Goal: Check status: Check status

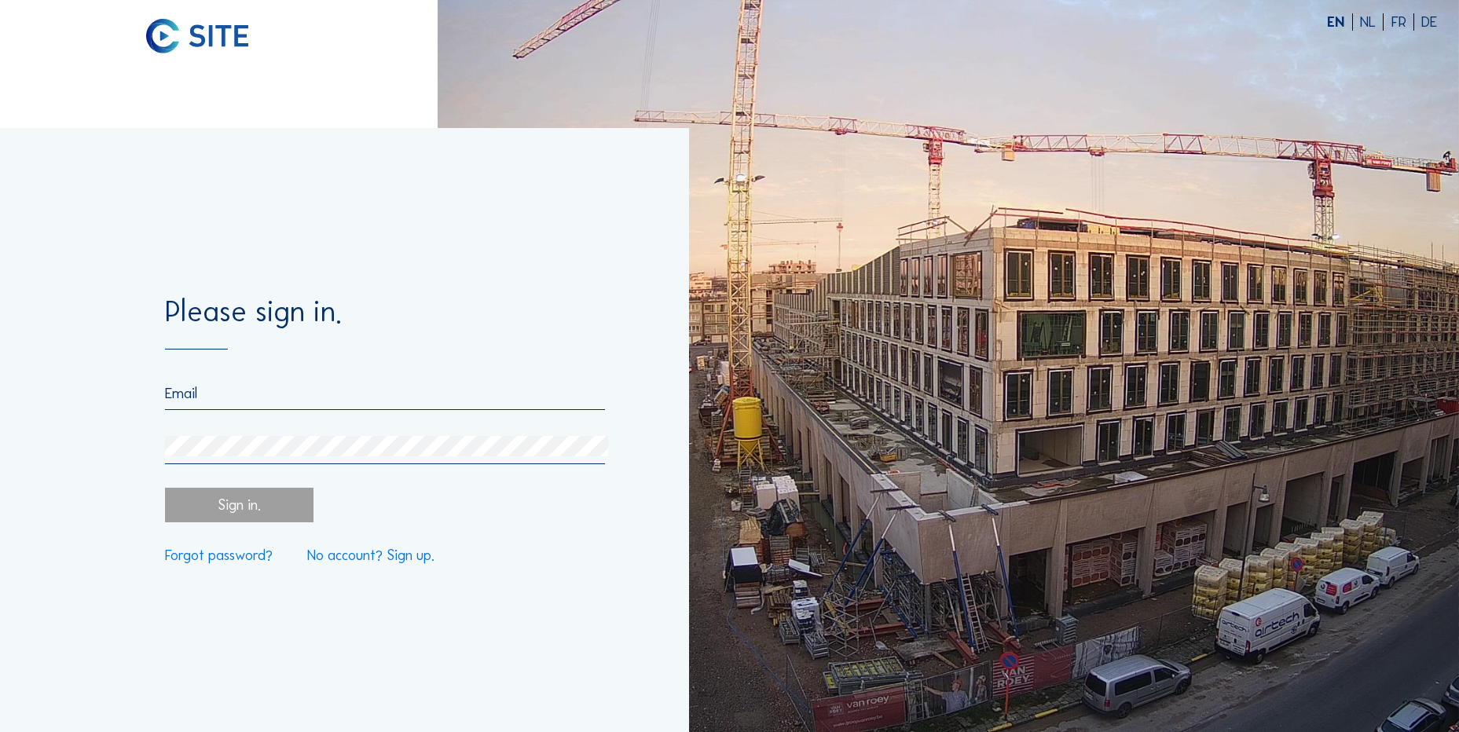
type input "michael.koslowski@tge-gas.com"
click at [273, 521] on div "Sign in." at bounding box center [239, 505] width 149 height 35
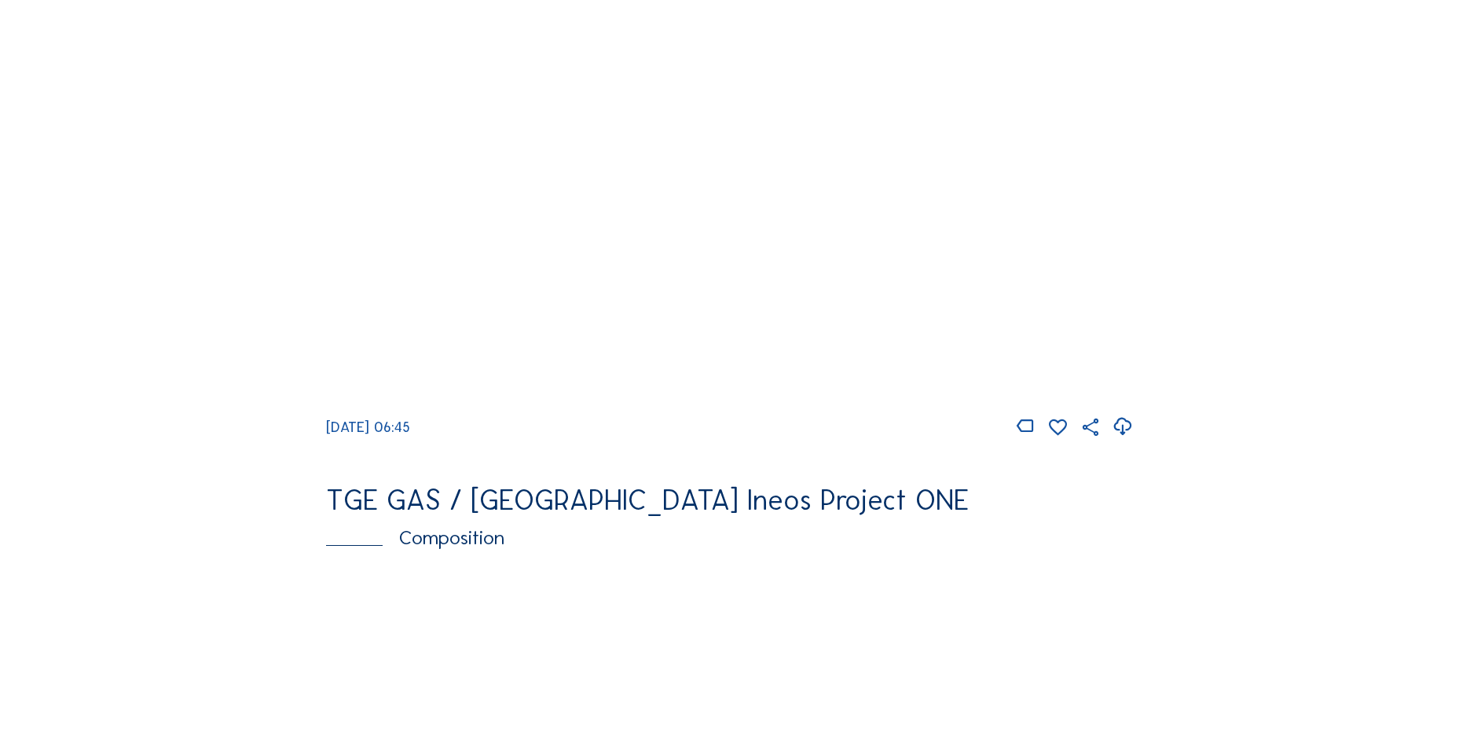
scroll to position [1641, 0]
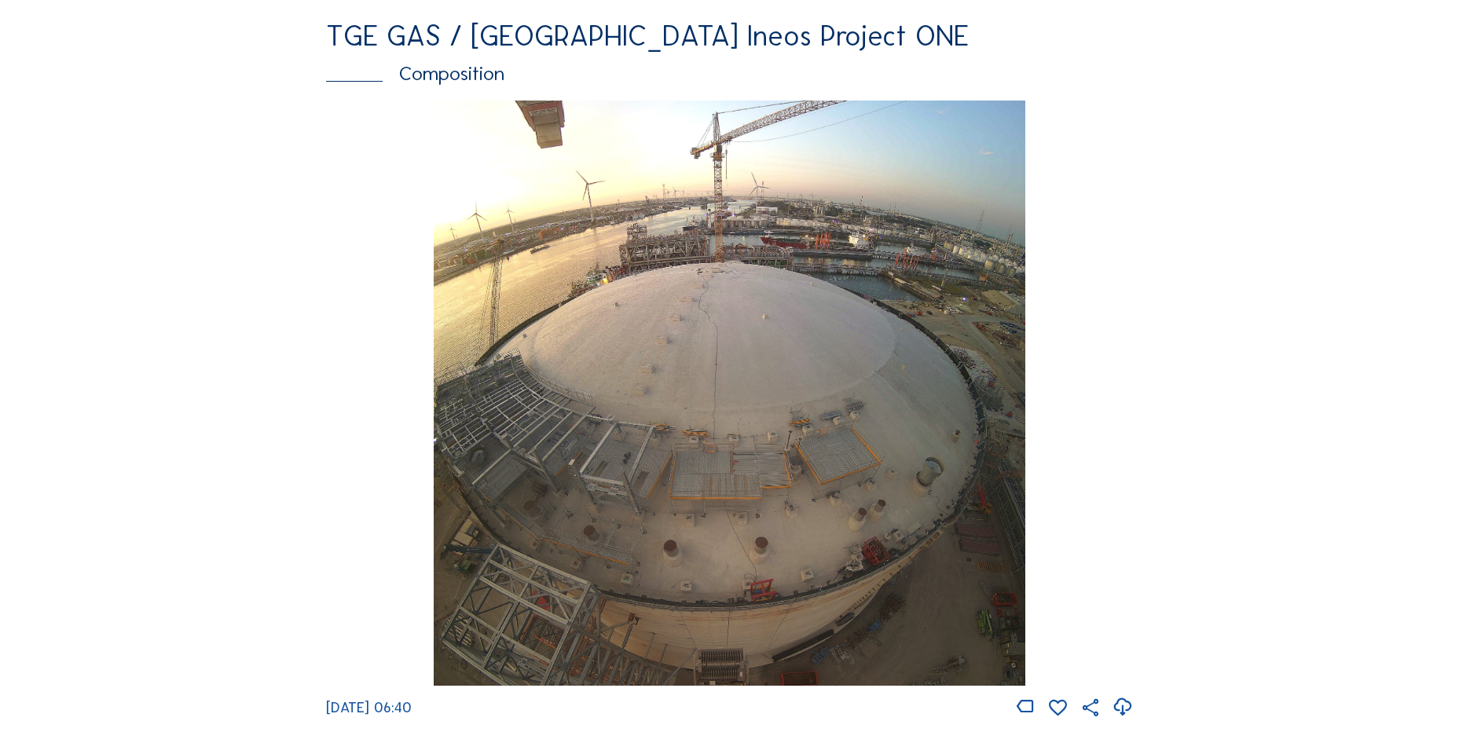
scroll to position [1928, 0]
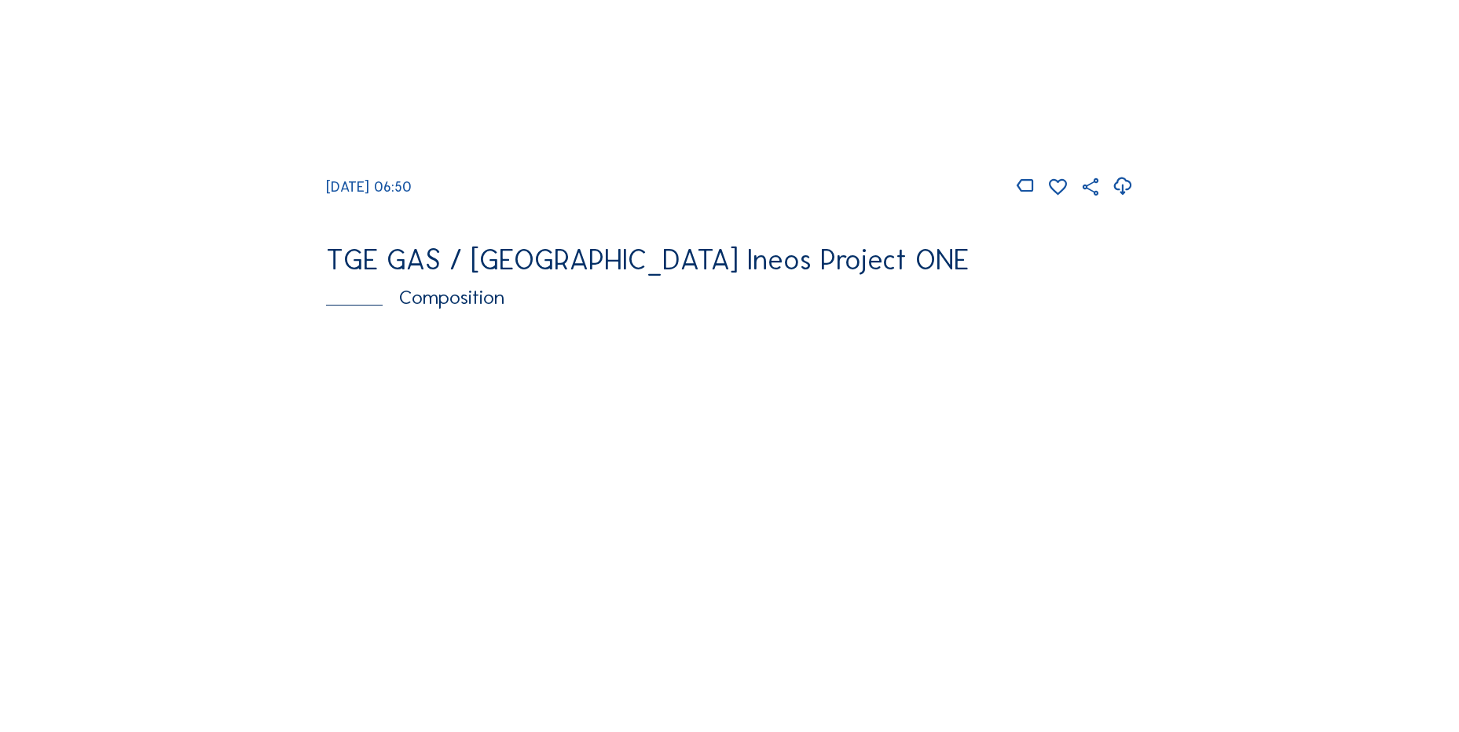
scroll to position [1886, 0]
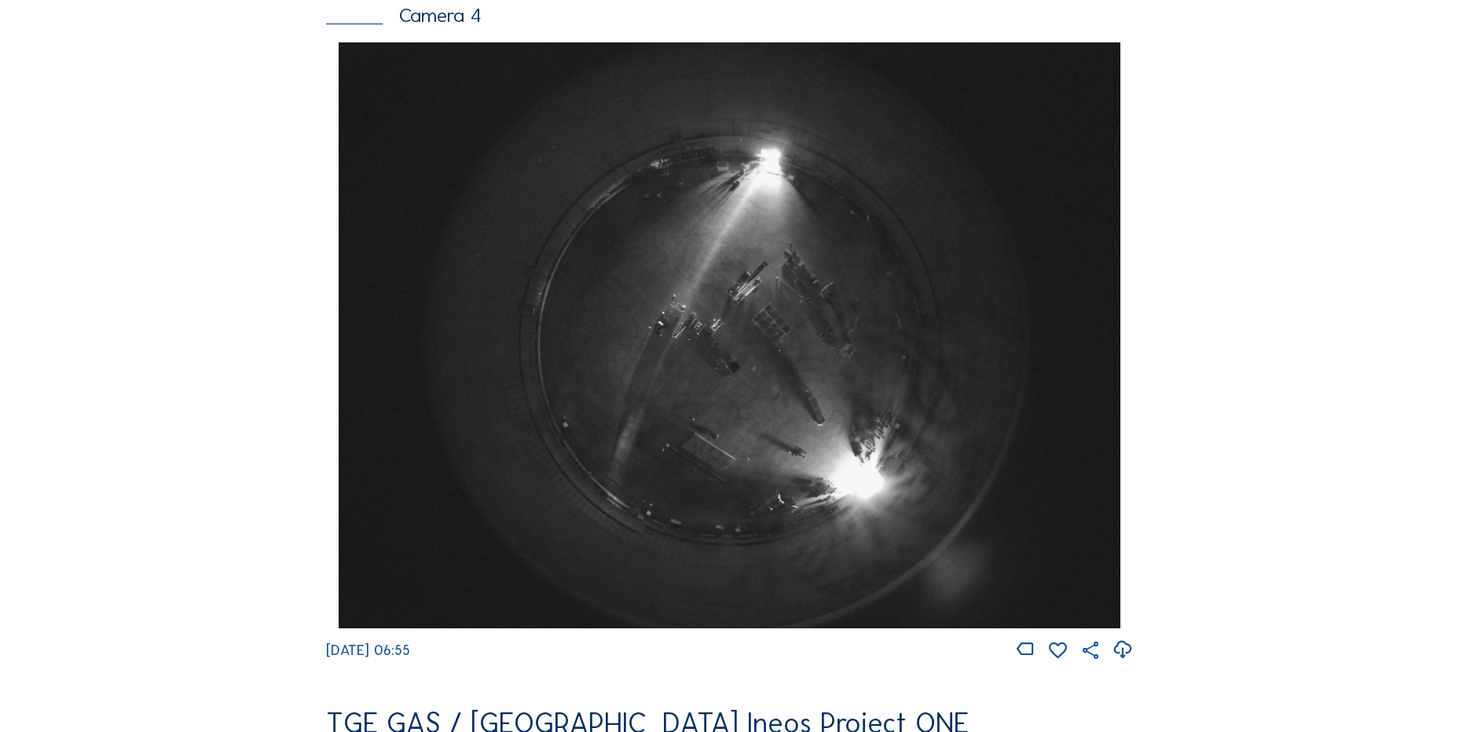
scroll to position [1493, 0]
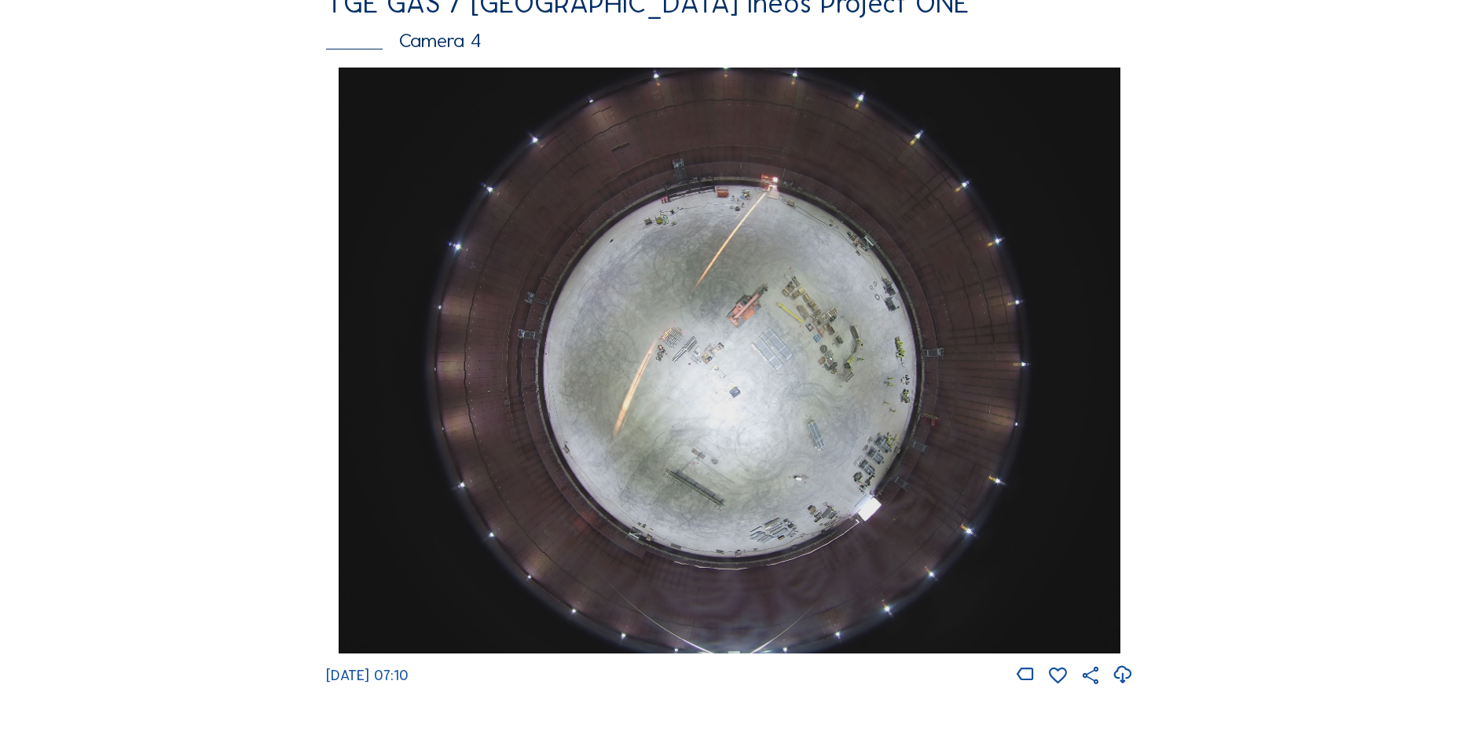
scroll to position [1650, 0]
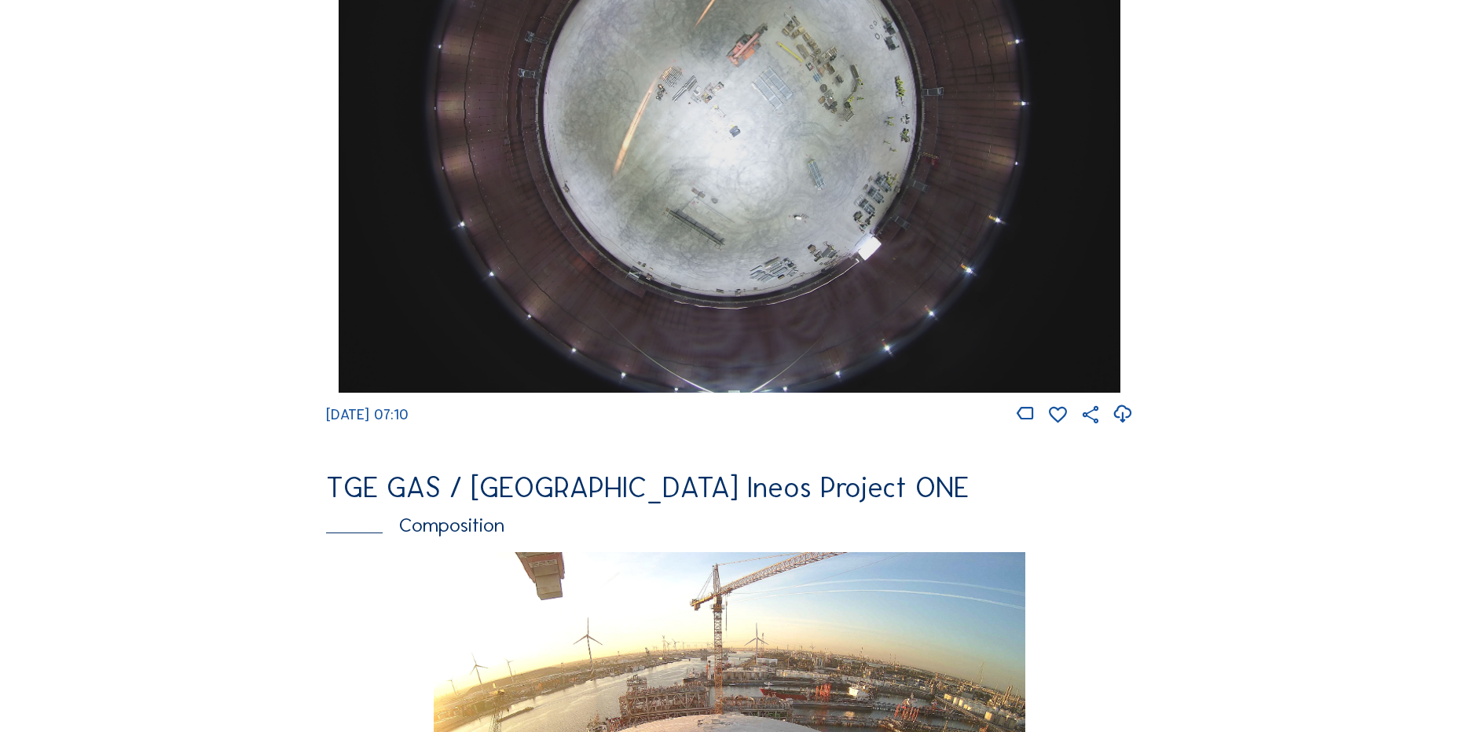
click at [1133, 425] on icon at bounding box center [1122, 415] width 21 height 26
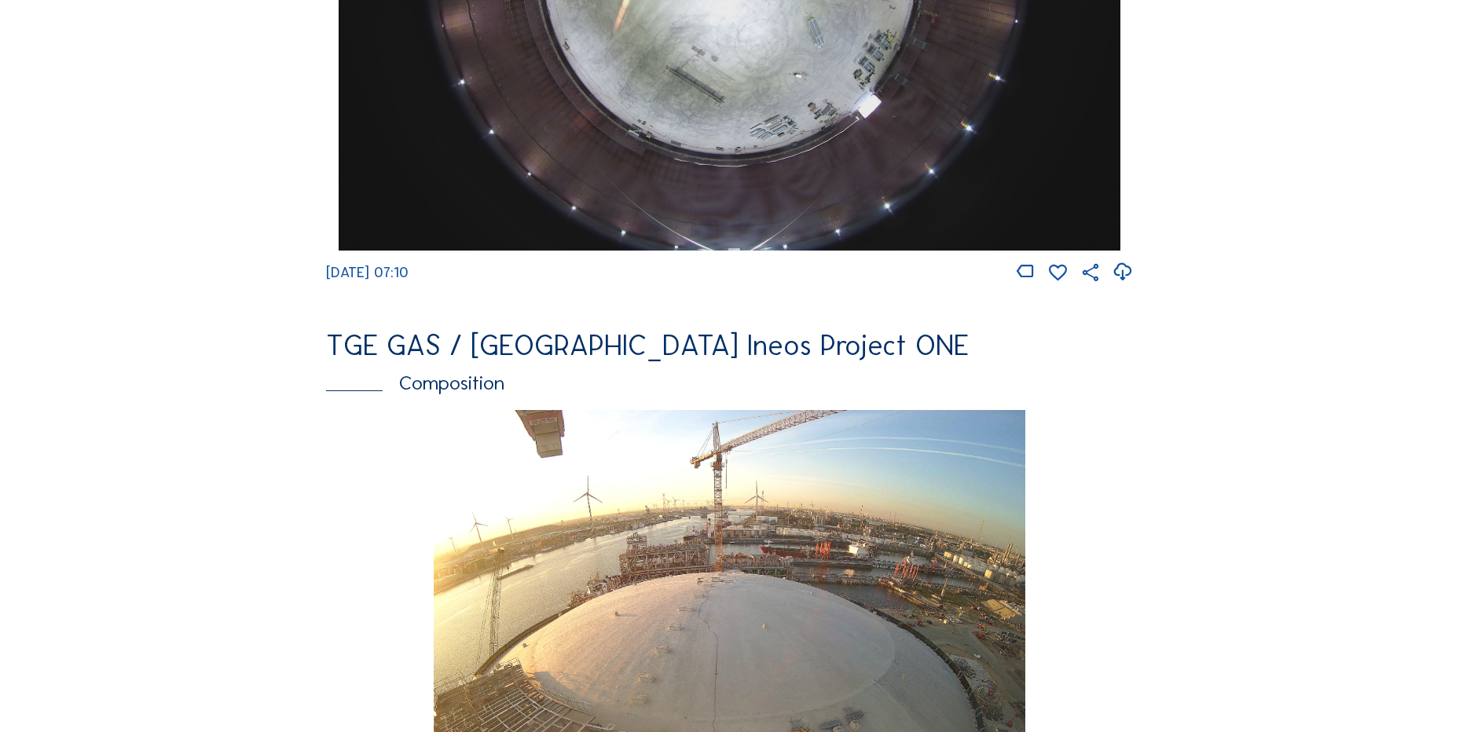
scroll to position [1964, 0]
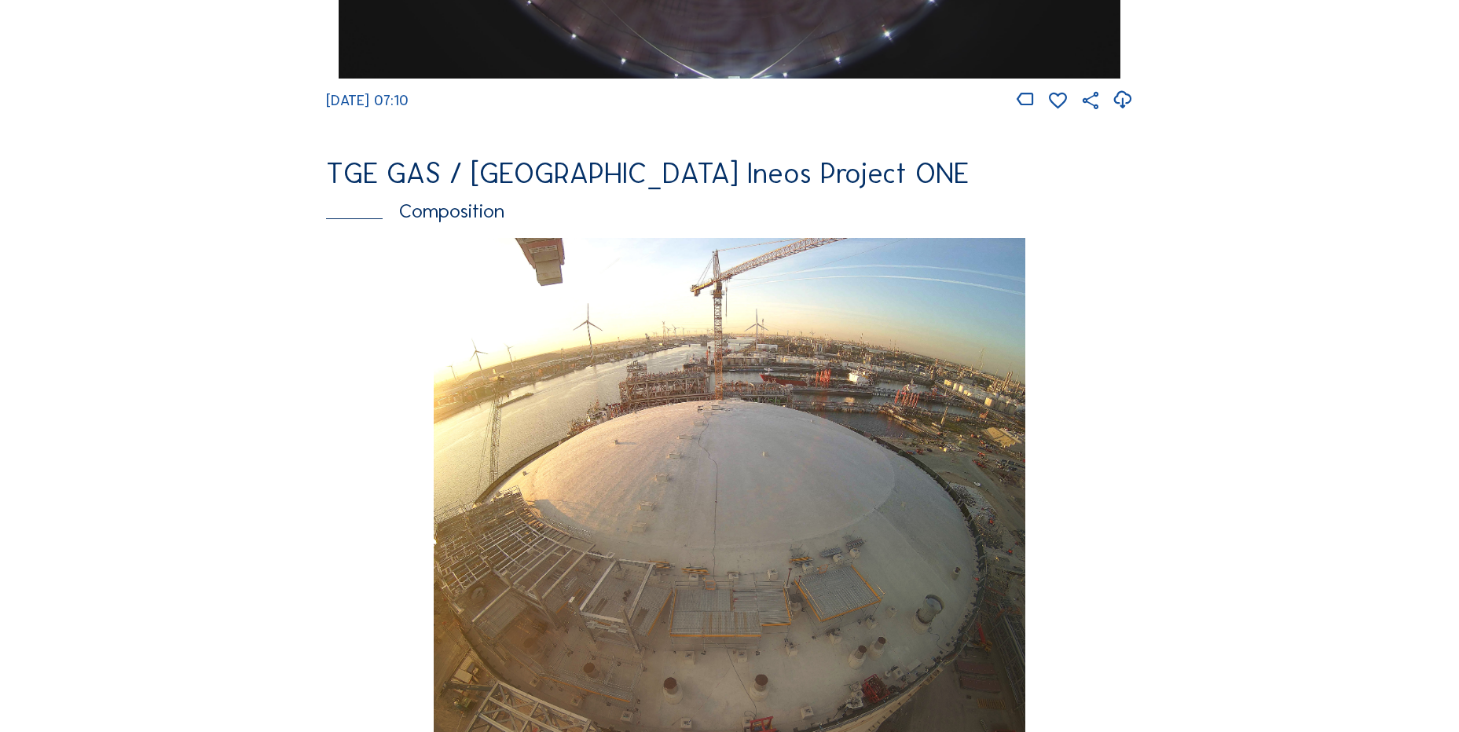
click at [1083, 303] on div "Mo 25 Aug 2025 07:10" at bounding box center [729, 547] width 807 height 619
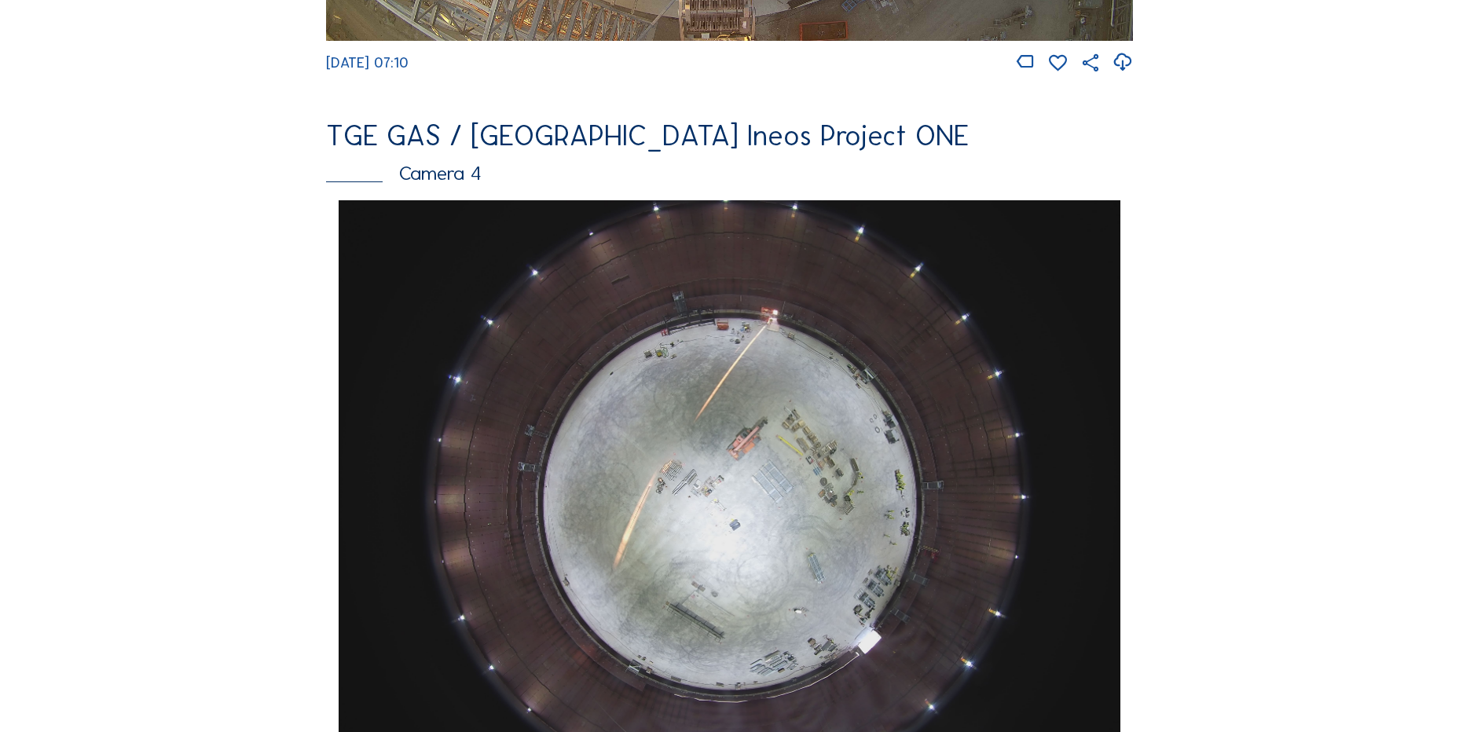
scroll to position [1414, 0]
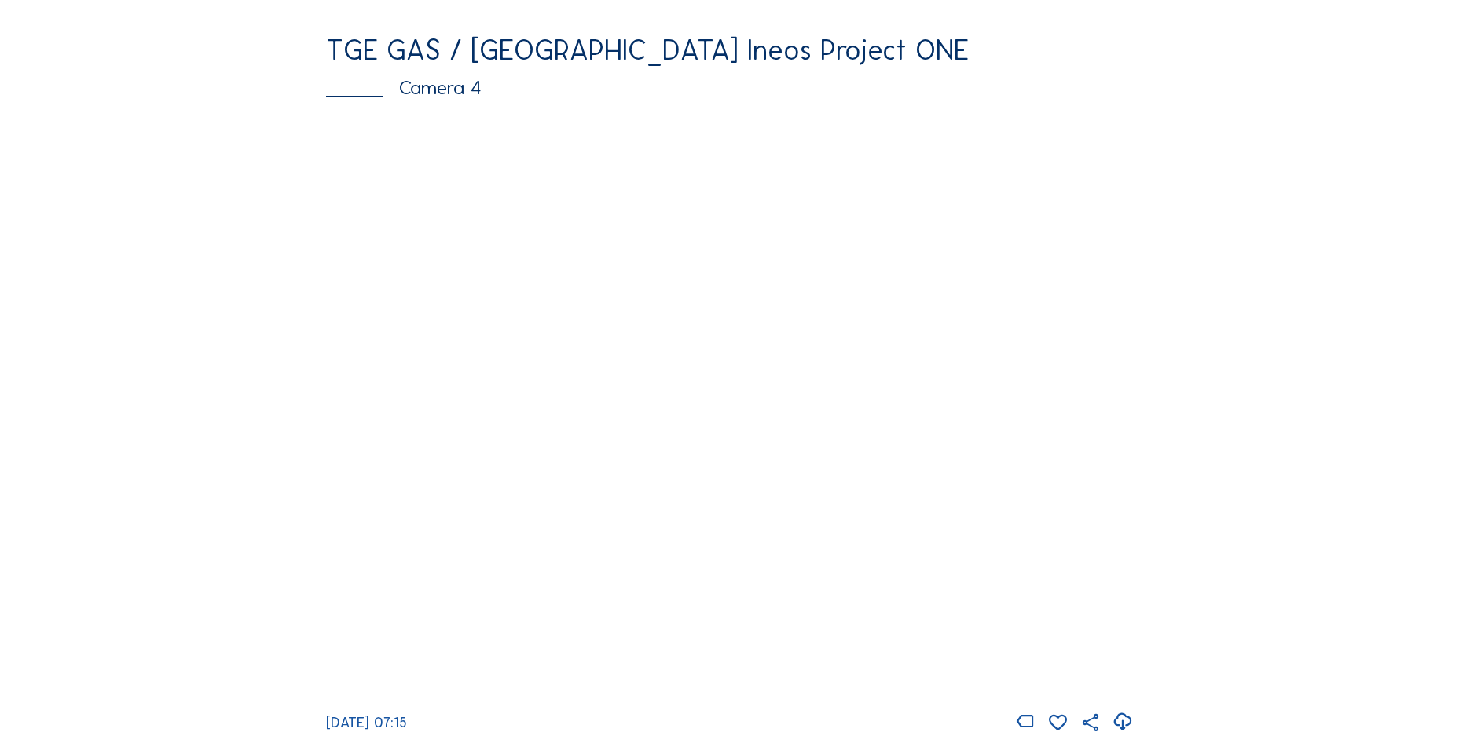
scroll to position [1414, 0]
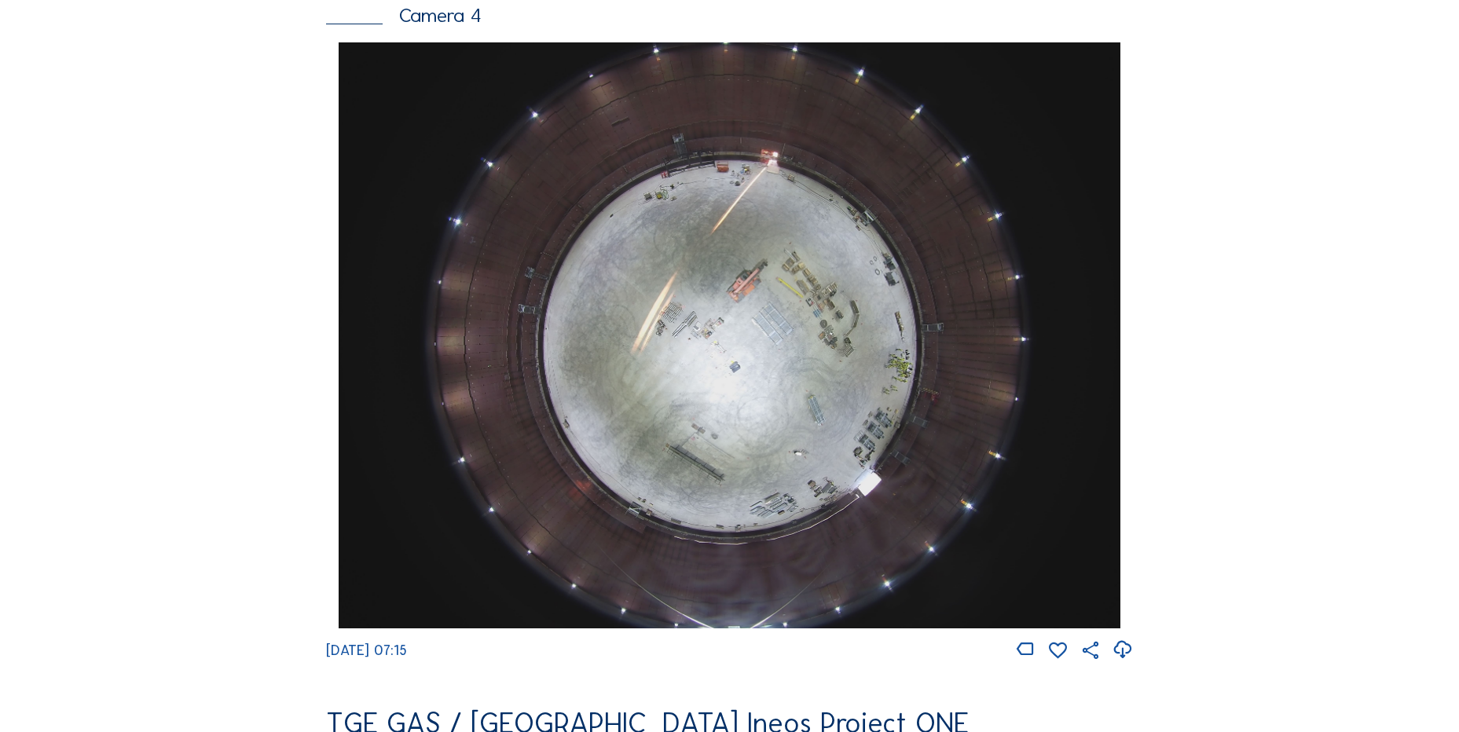
click at [1132, 661] on icon at bounding box center [1122, 650] width 21 height 26
drag, startPoint x: 244, startPoint y: 293, endPoint x: 272, endPoint y: 61, distance: 233.5
click at [241, 281] on div "Feed Photo Show Map Search Fullscreen TGE GAS / Antwerpen Ineos Project ONE Cam…" at bounding box center [729, 48] width 1095 height 2720
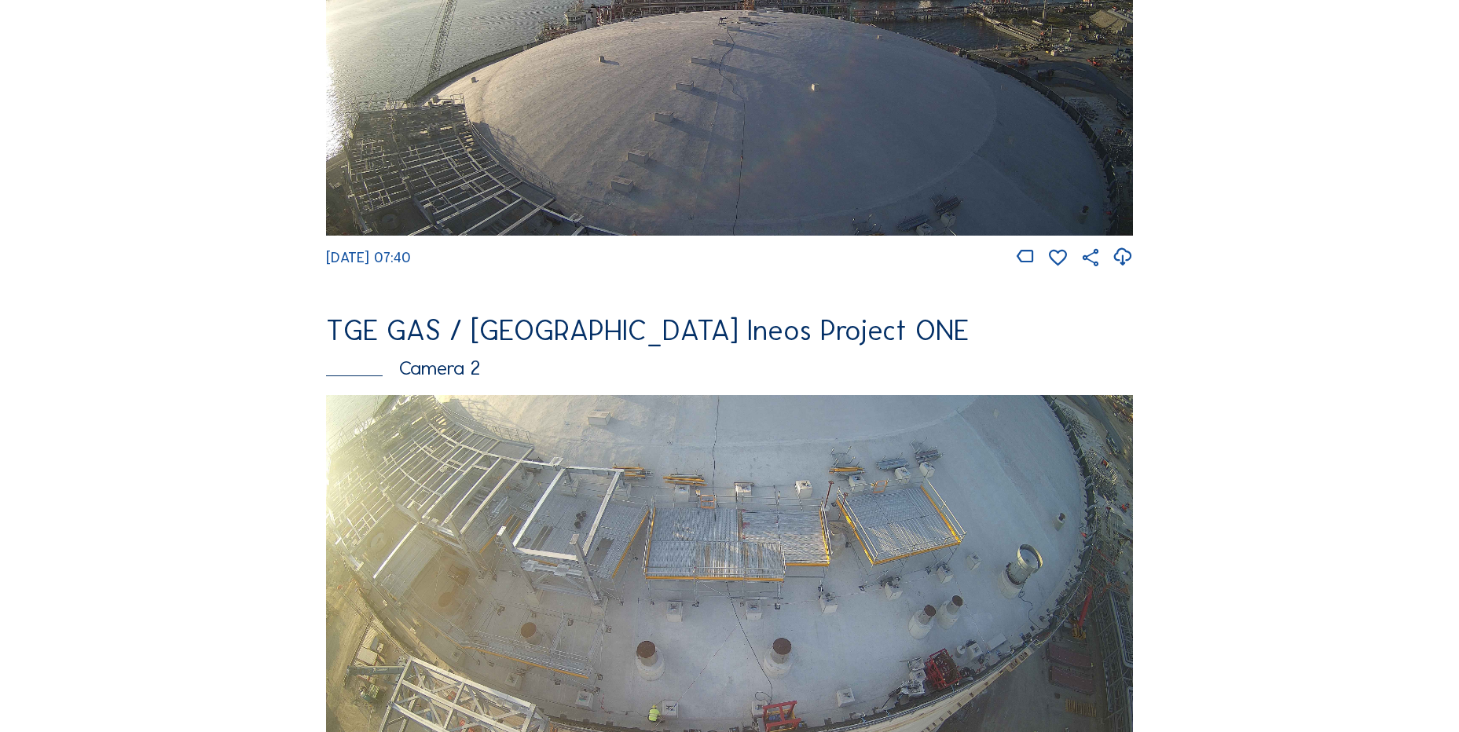
scroll to position [236, 0]
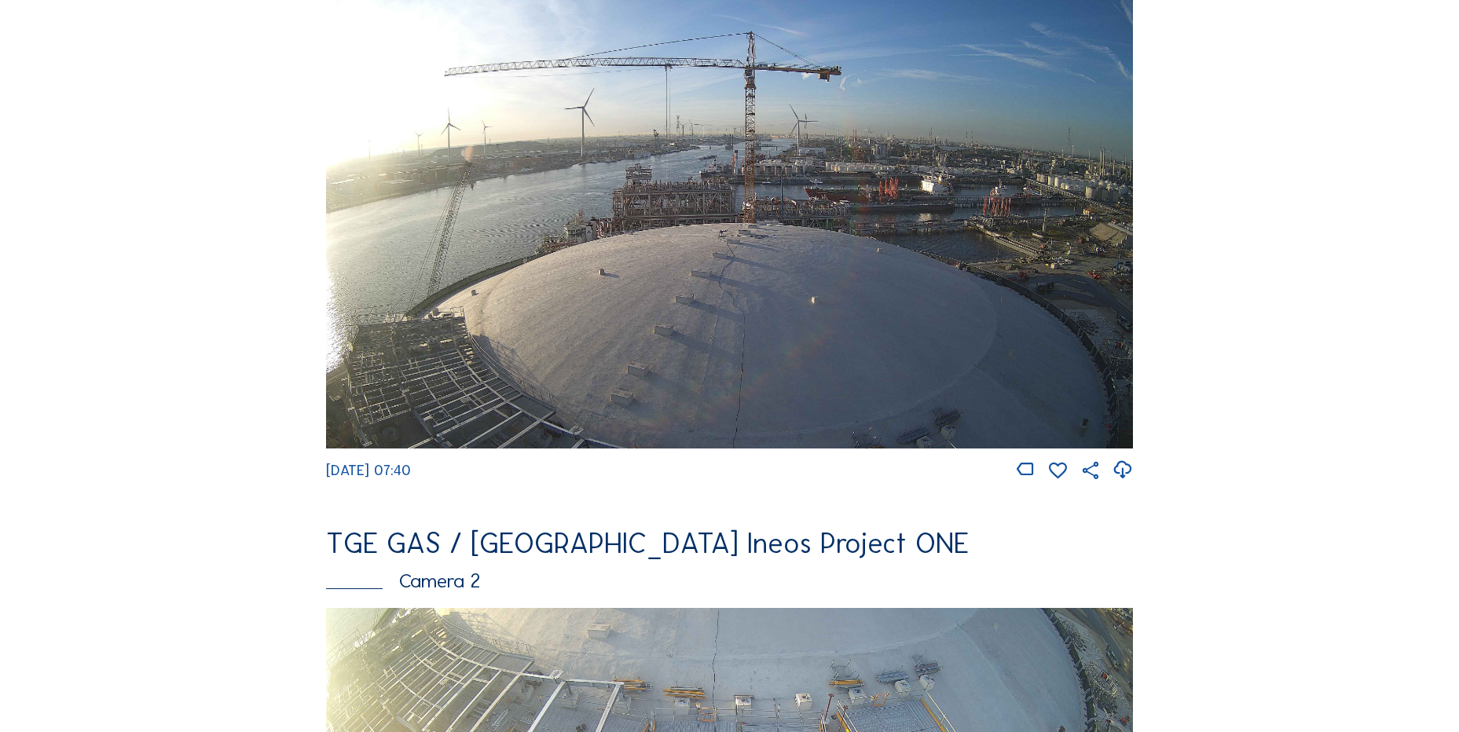
click at [1131, 478] on icon at bounding box center [1122, 470] width 21 height 26
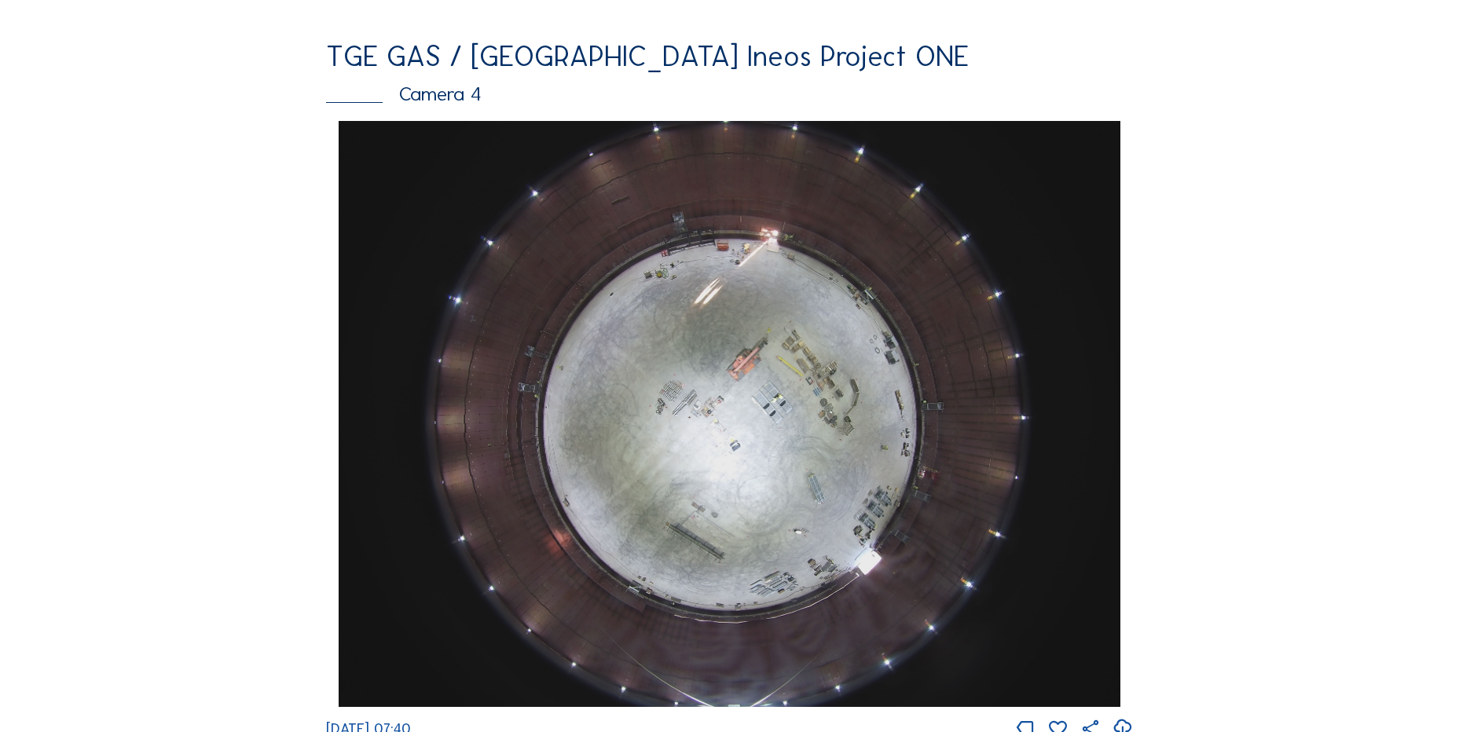
scroll to position [1493, 0]
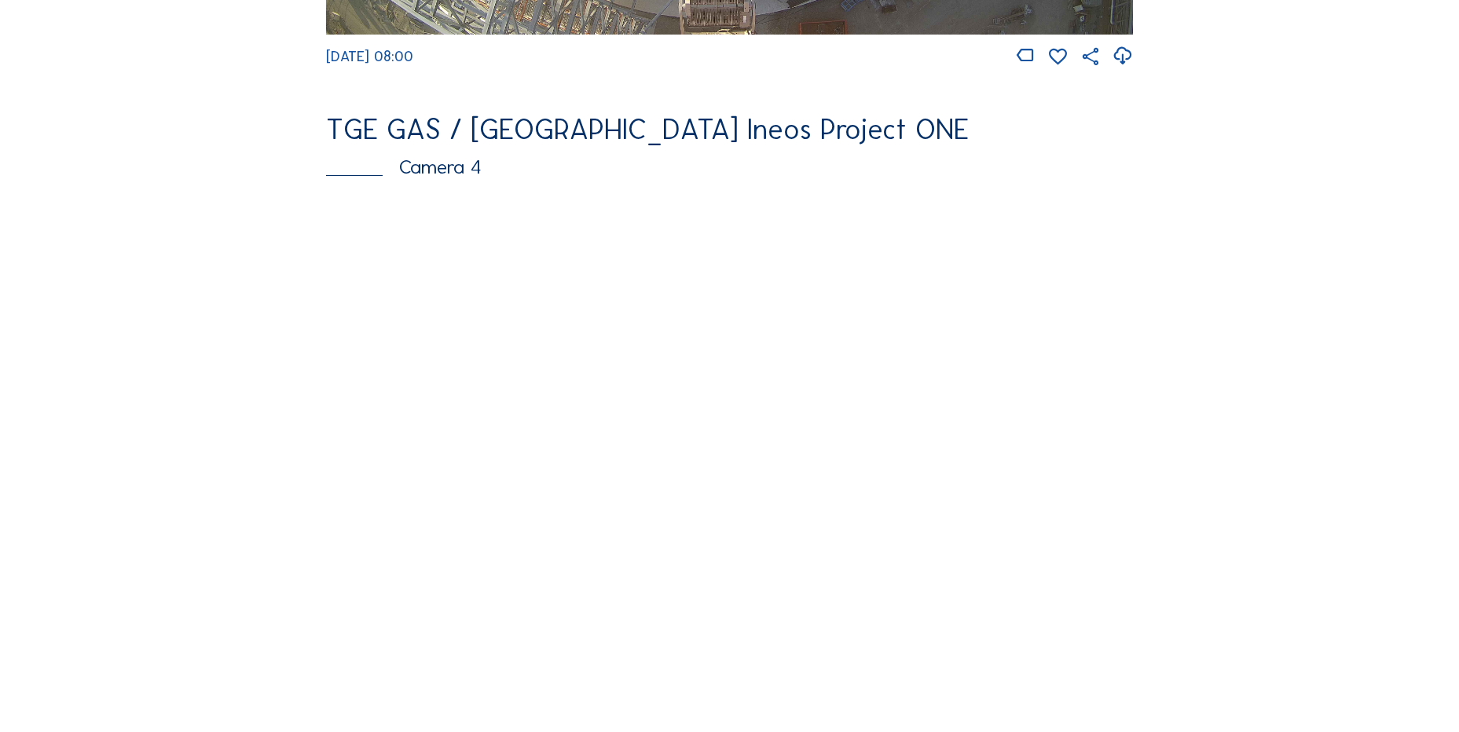
scroll to position [1572, 0]
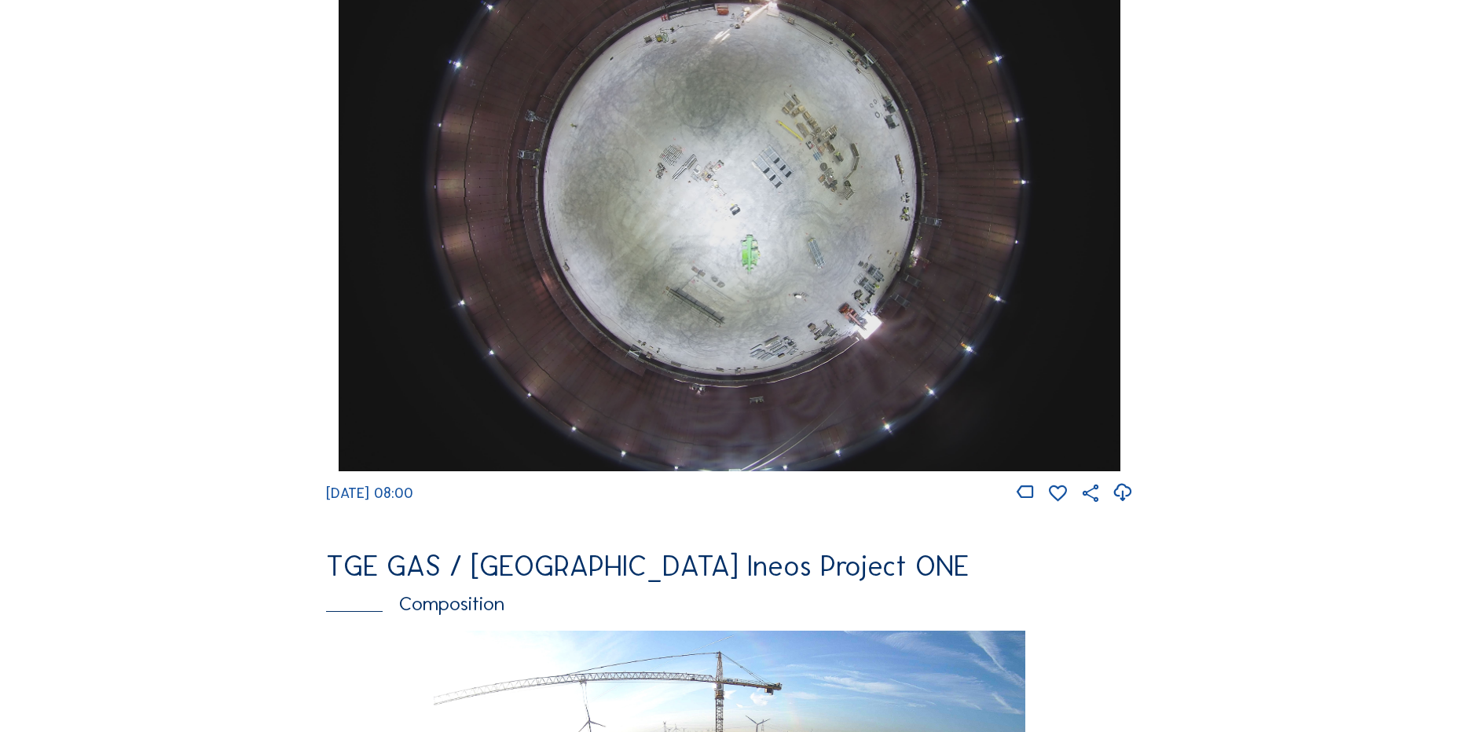
click at [1128, 502] on icon at bounding box center [1122, 493] width 21 height 26
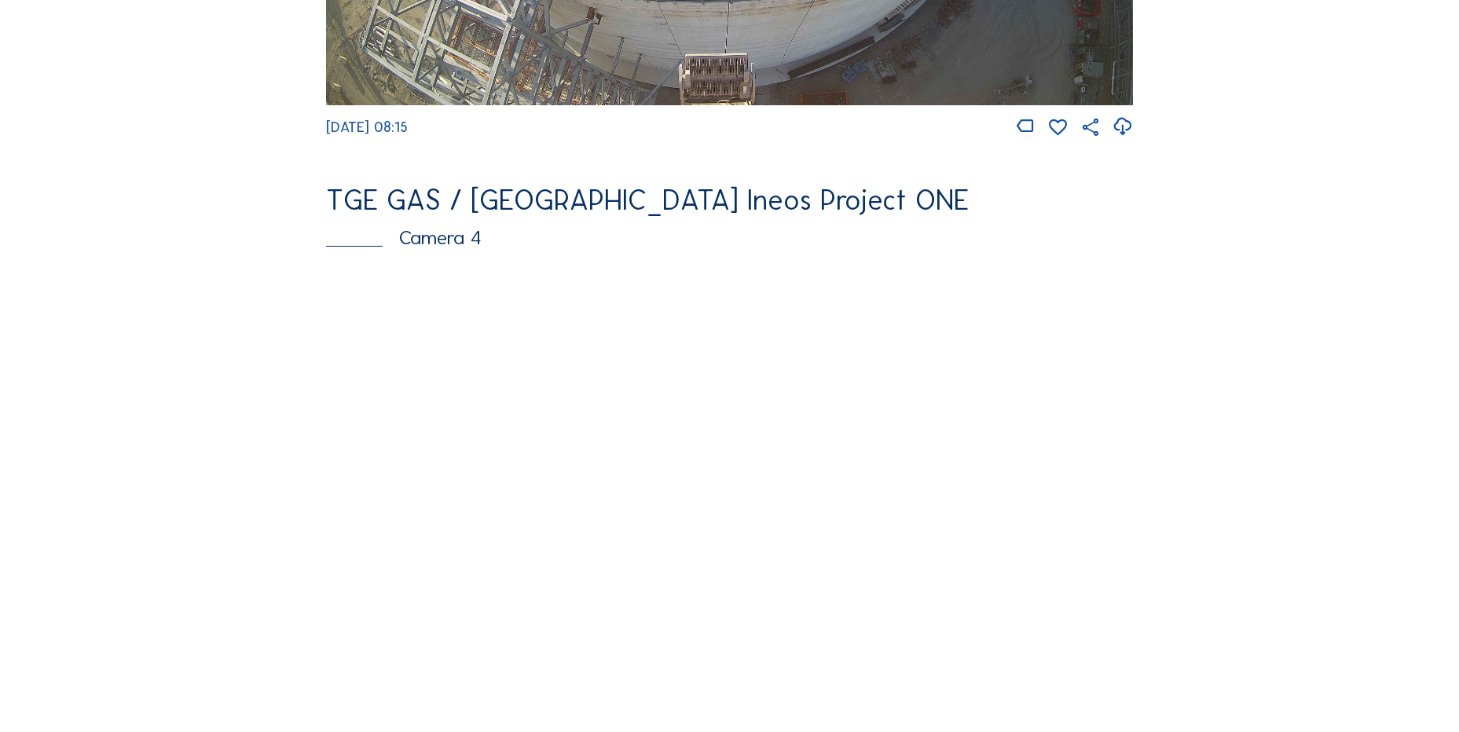
scroll to position [1414, 0]
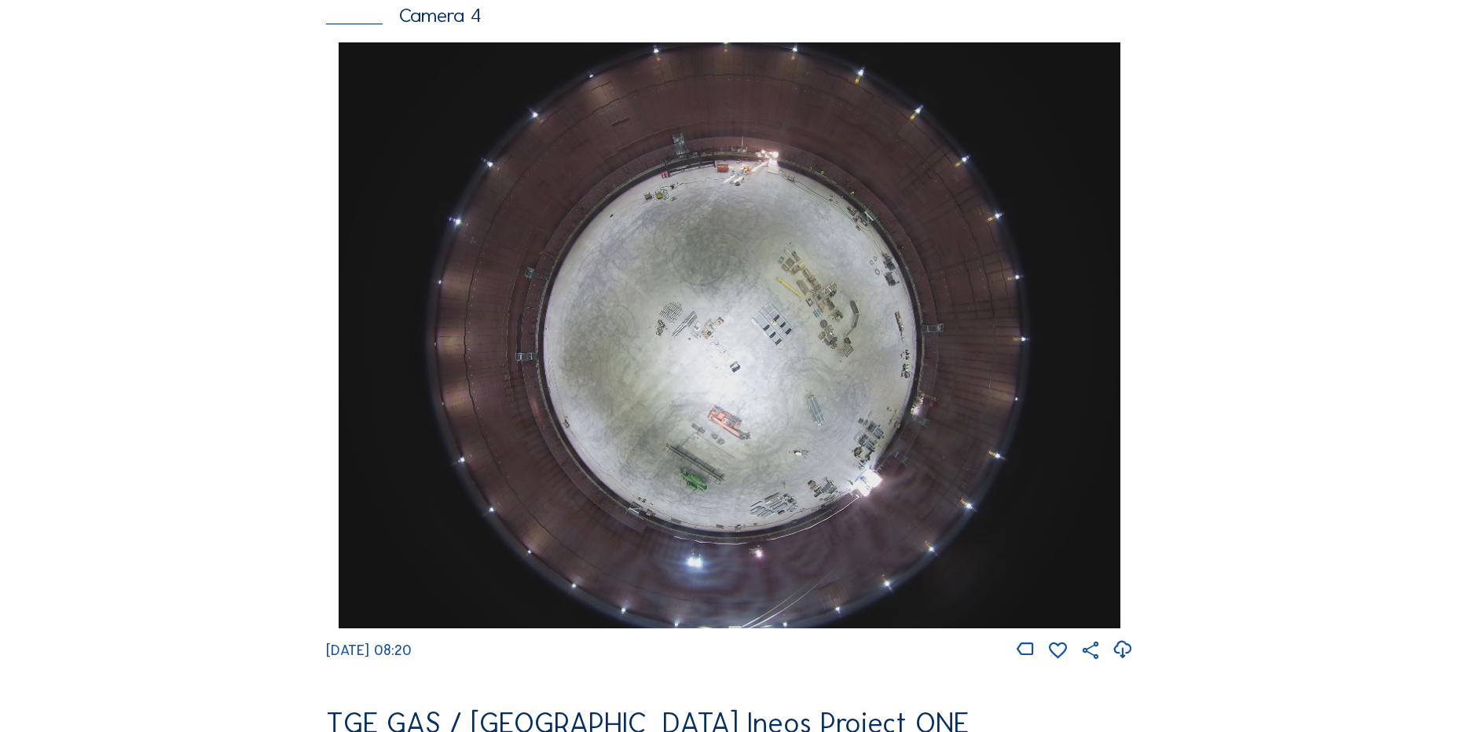
click at [1121, 662] on icon at bounding box center [1122, 650] width 21 height 26
drag, startPoint x: 617, startPoint y: 326, endPoint x: 604, endPoint y: 335, distance: 15.3
click at [617, 326] on img at bounding box center [729, 335] width 781 height 586
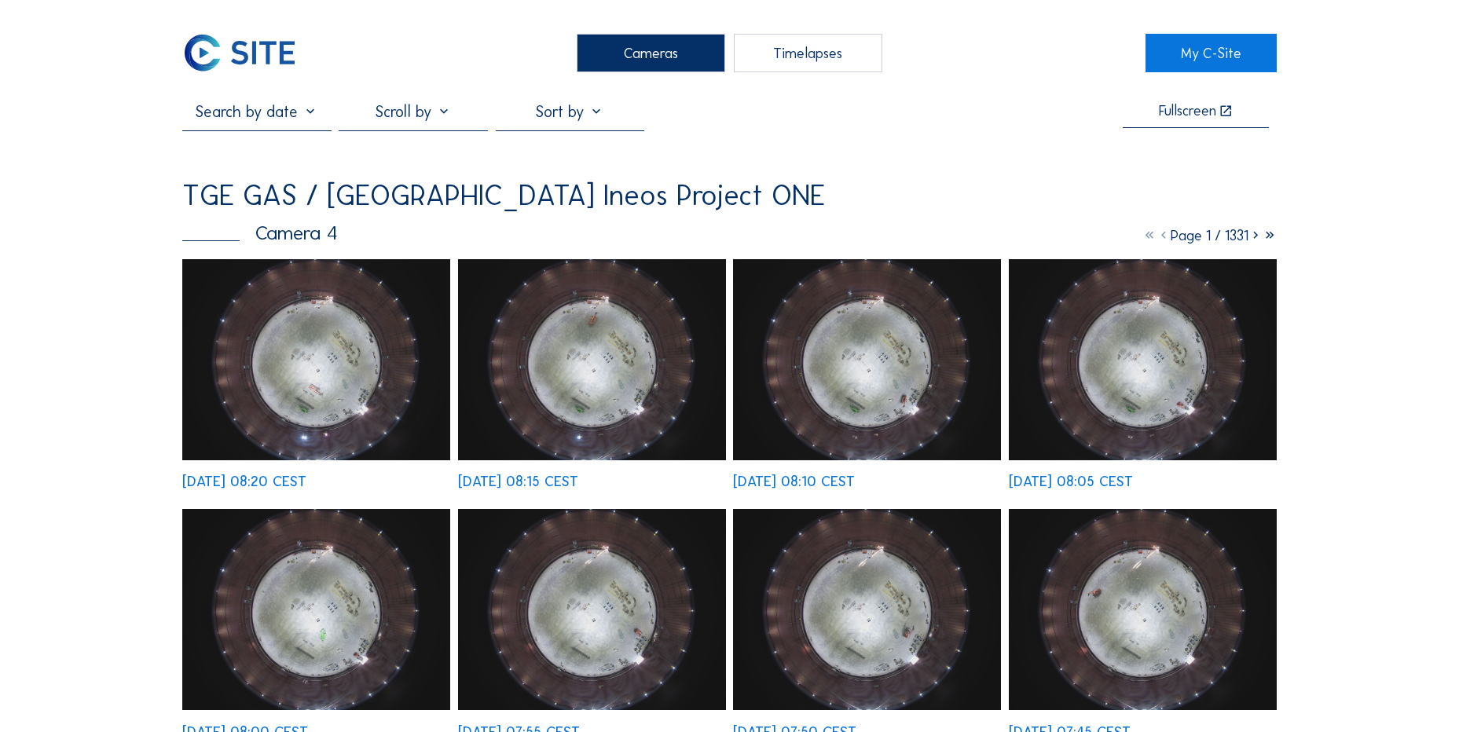
click at [322, 288] on img at bounding box center [316, 359] width 268 height 201
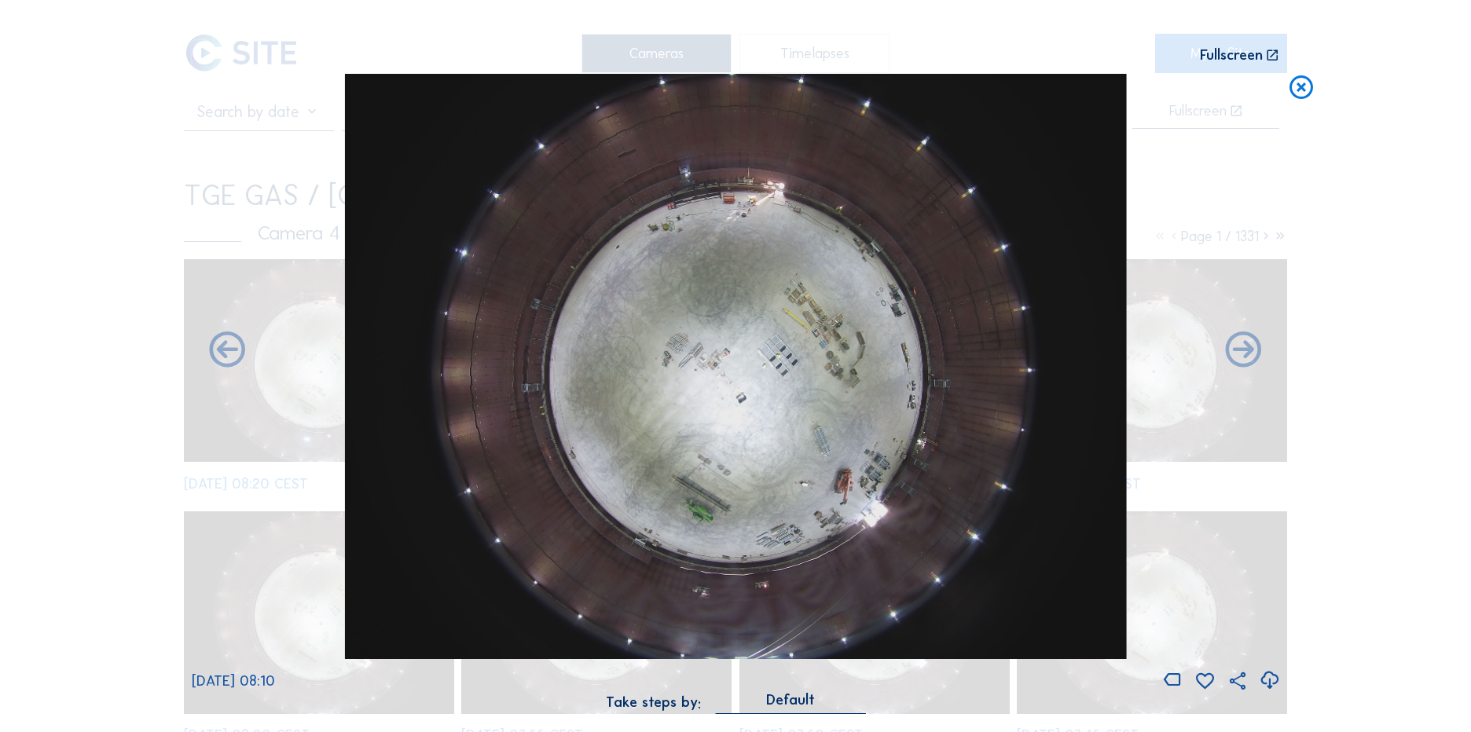
click at [1286, 94] on div "Scroll to travel through time | Press 'Alt' Button + Scroll to Zoom | Click and…" at bounding box center [735, 366] width 1471 height 732
click at [1290, 94] on icon at bounding box center [1301, 88] width 28 height 29
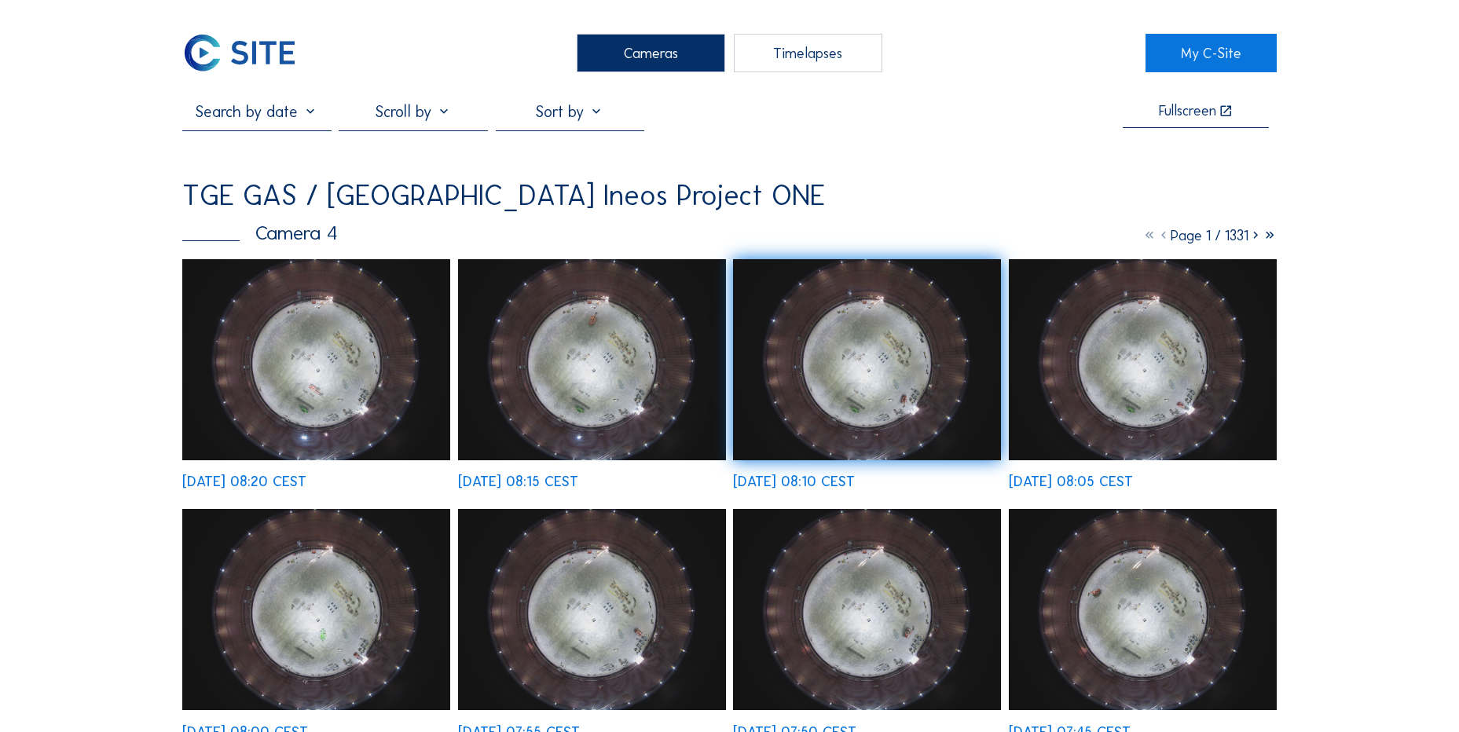
click at [272, 58] on img at bounding box center [239, 53] width 115 height 39
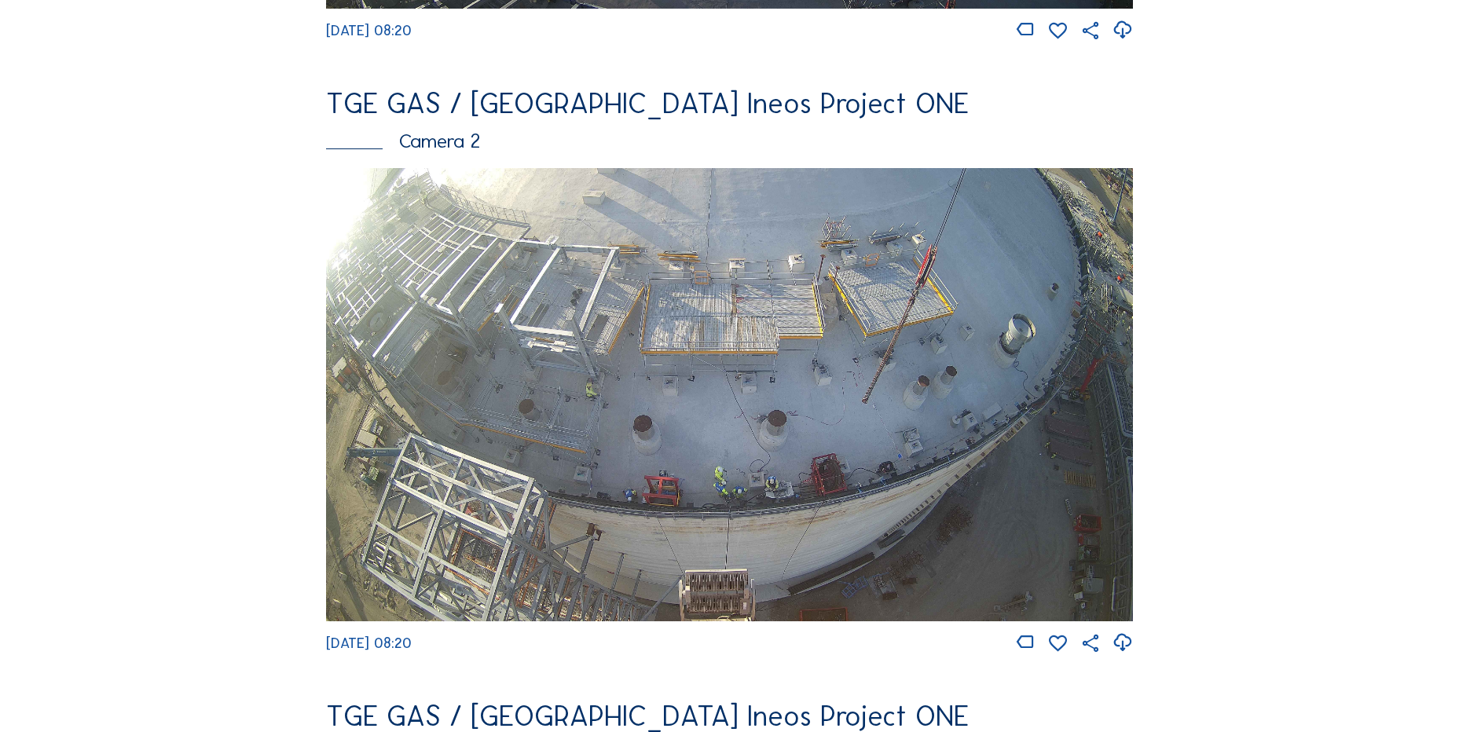
scroll to position [864, 0]
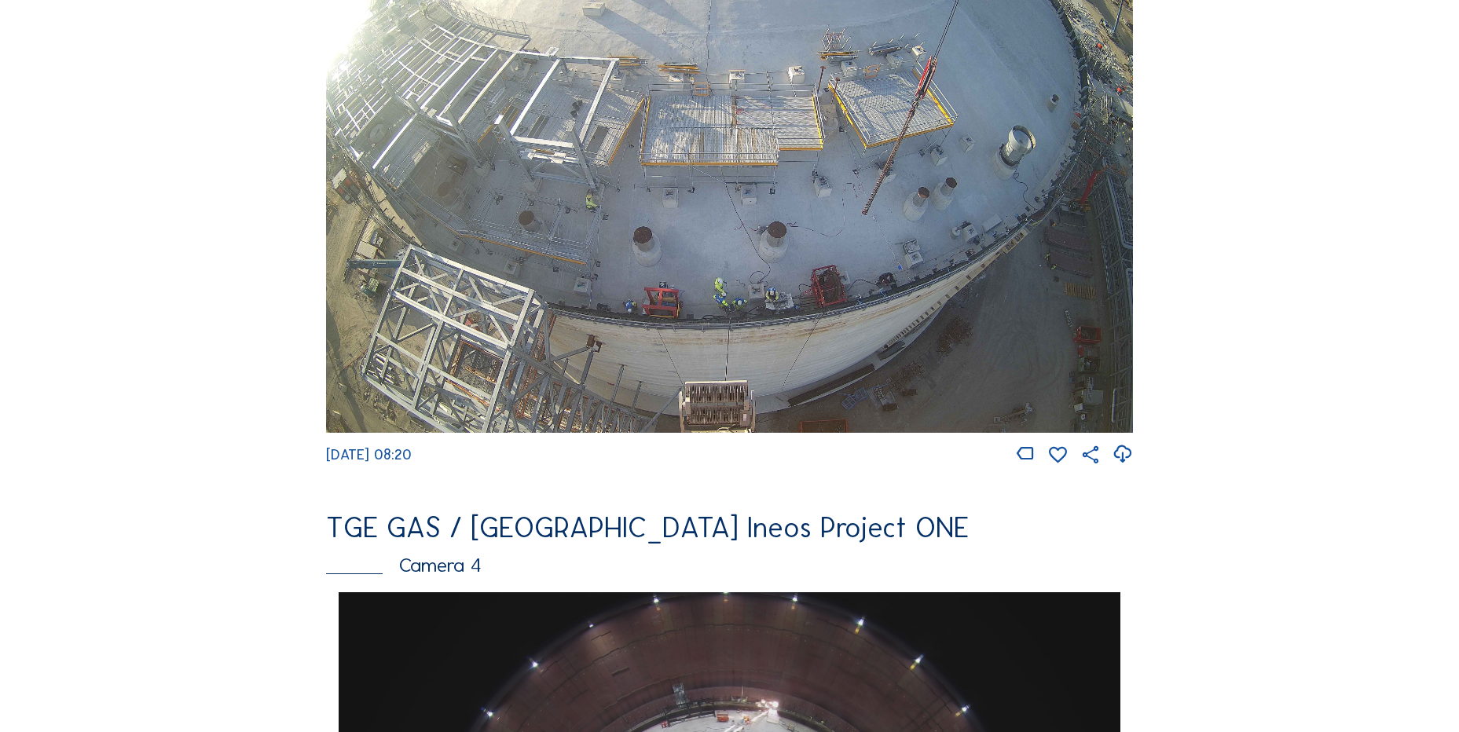
click at [1127, 468] on icon at bounding box center [1122, 455] width 21 height 26
